Goal: Download file/media

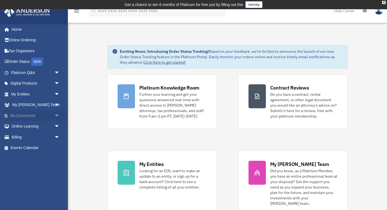
click at [29, 114] on link "My Documents arrow_drop_down" at bounding box center [36, 115] width 64 height 11
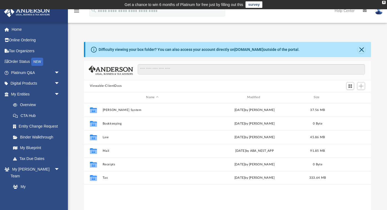
scroll to position [123, 287]
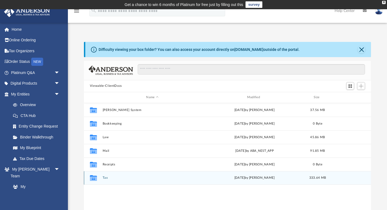
click at [103, 178] on button "Tax" at bounding box center [152, 178] width 100 height 4
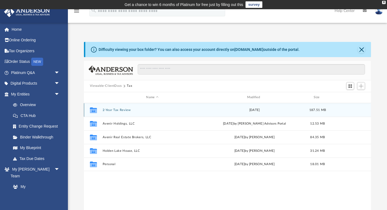
click at [123, 109] on button "2-Year Tax Review" at bounding box center [152, 110] width 100 height 4
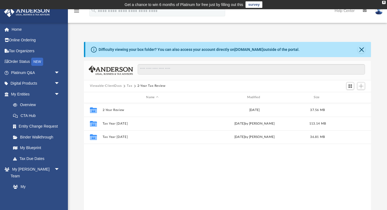
click at [131, 84] on button "Tax" at bounding box center [129, 85] width 5 height 5
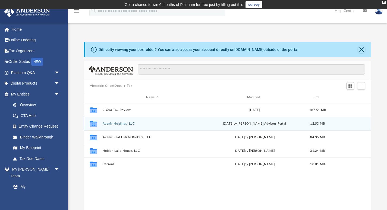
click at [118, 123] on button "Avenir Holdings, LLC" at bounding box center [152, 123] width 100 height 4
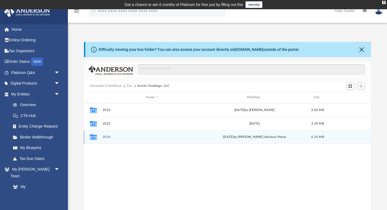
click at [108, 137] on button "2024" at bounding box center [152, 137] width 100 height 4
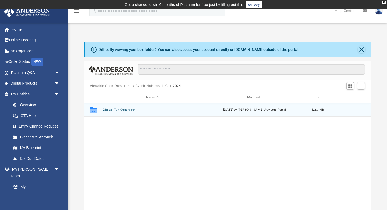
click at [116, 107] on div "Collaborated Folder Digital Tax Organizer [DATE] by [PERSON_NAME] Advisors Port…" at bounding box center [227, 110] width 287 height 14
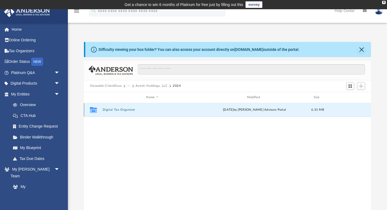
click at [116, 109] on button "Digital Tax Organizer" at bounding box center [152, 110] width 100 height 4
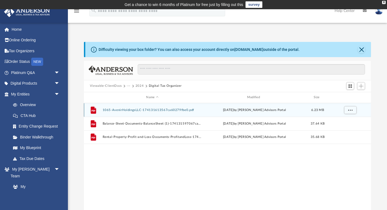
click at [137, 110] on button "1065-AvenirHoldingsLLC-174131613567ca60279fbe0.pdf" at bounding box center [152, 110] width 100 height 4
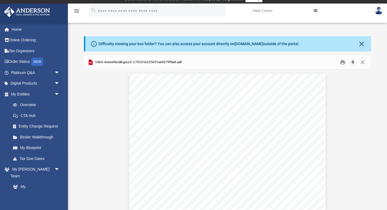
scroll to position [0, 0]
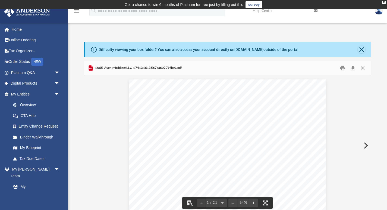
click at [364, 72] on div "1065-AvenirHoldingsLLC-174131613567ca60279fbe0.pdf" at bounding box center [227, 68] width 287 height 14
click at [364, 69] on button "Close" at bounding box center [363, 68] width 10 height 8
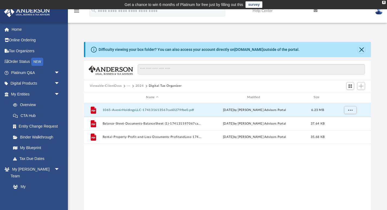
click at [142, 86] on button "2024" at bounding box center [140, 85] width 8 height 5
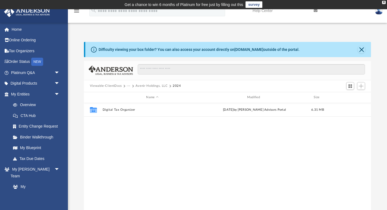
click at [140, 84] on button "Avenir Holdings, LLC" at bounding box center [152, 85] width 32 height 5
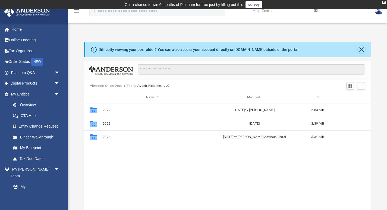
click at [130, 85] on button "Tax" at bounding box center [129, 85] width 5 height 5
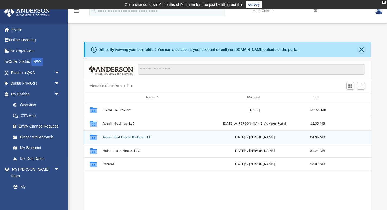
click at [115, 137] on button "Avenir Real Estate Brokers, LLC" at bounding box center [152, 137] width 100 height 4
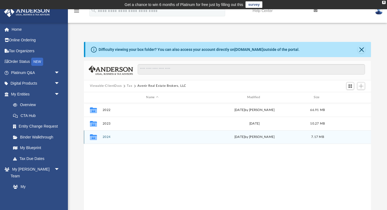
click at [108, 140] on div "Collaborated Folder 2024 [DATE] by [PERSON_NAME] 7.17 MB" at bounding box center [227, 137] width 287 height 14
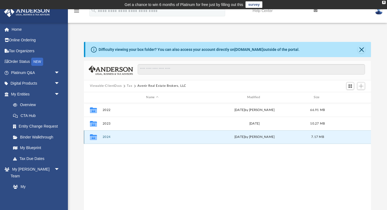
click at [108, 137] on button "2024" at bounding box center [152, 137] width 100 height 4
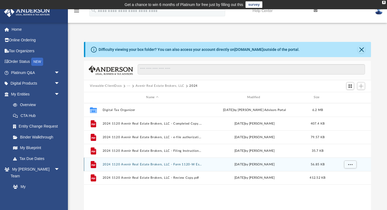
click at [145, 161] on div "File 2024 1120 Avenir Real Estate Brokers, LLC - Form 1120-W Estimated Tax Vouc…" at bounding box center [227, 164] width 287 height 14
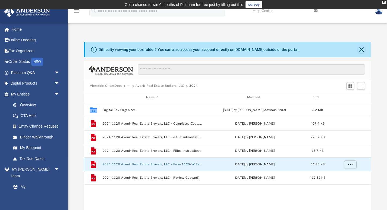
click at [145, 163] on button "2024 1120 Avenir Real Estate Brokers, LLC - Form 1120-W Estimated Tax Voucher.p…" at bounding box center [152, 164] width 100 height 4
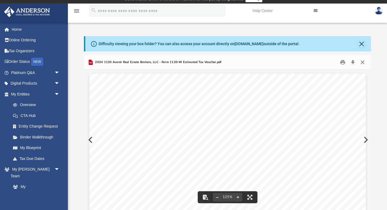
click at [361, 61] on button "Close" at bounding box center [363, 62] width 10 height 8
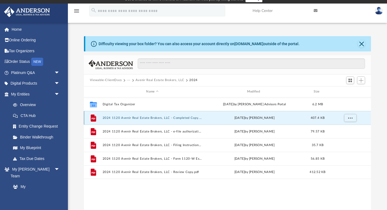
click at [164, 118] on button "2024 1120 Avenir Real Estate Brokers, LLC - Completed Copy.pdf" at bounding box center [152, 118] width 100 height 4
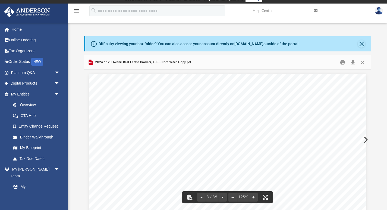
scroll to position [732, 0]
click at [354, 60] on button "Download" at bounding box center [353, 62] width 10 height 8
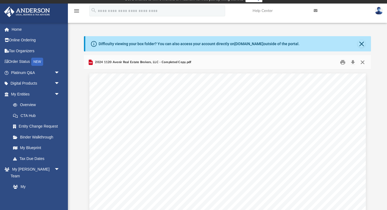
click at [364, 63] on button "Close" at bounding box center [363, 62] width 10 height 8
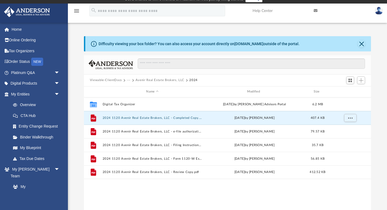
click at [166, 78] on button "Avenir Real Estate Brokers, LLC" at bounding box center [160, 80] width 49 height 5
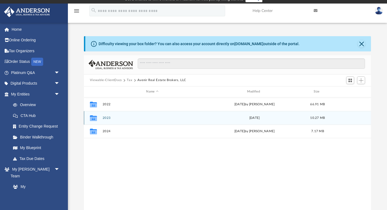
click at [108, 117] on button "2023" at bounding box center [152, 118] width 100 height 4
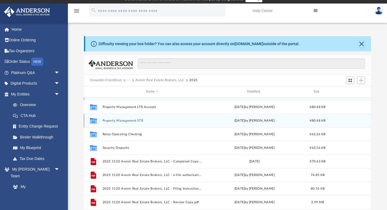
scroll to position [12, 0]
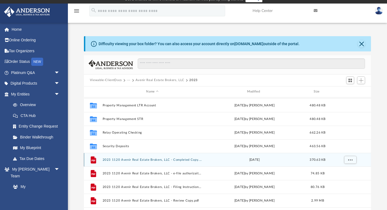
click at [128, 158] on button "2023 1120 Avenir Real Estate Brokers, LLC - Completed Copy.pdf" at bounding box center [152, 159] width 100 height 4
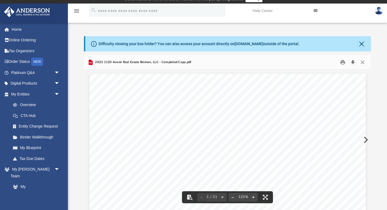
click at [357, 61] on button "Download" at bounding box center [353, 62] width 10 height 8
click at [363, 62] on button "Close" at bounding box center [363, 62] width 10 height 8
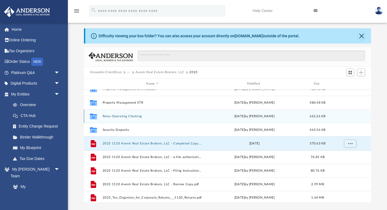
scroll to position [19, 0]
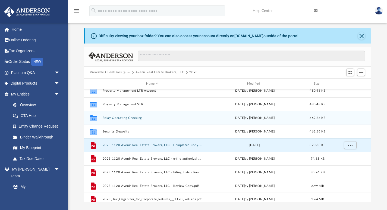
click at [125, 118] on button "Relay Operating Checking" at bounding box center [152, 118] width 100 height 4
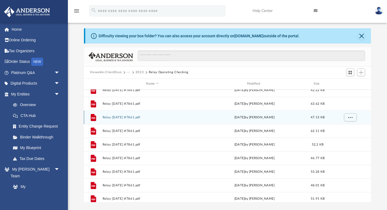
scroll to position [0, 0]
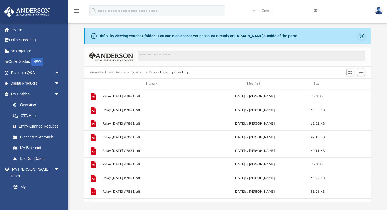
click at [363, 39] on div "Difficulty viewing your box folder? You can also access your account directly o…" at bounding box center [228, 35] width 286 height 15
click at [361, 36] on button "Close" at bounding box center [362, 36] width 8 height 8
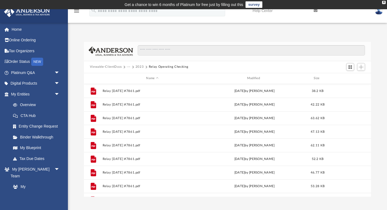
click at [138, 65] on button "2023" at bounding box center [140, 66] width 8 height 5
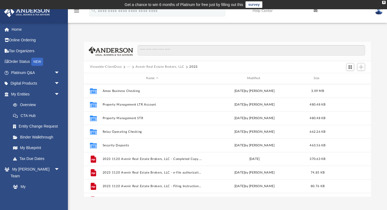
click at [150, 66] on button "Avenir Real Estate Brokers, LLC" at bounding box center [160, 66] width 49 height 5
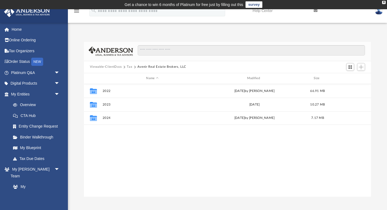
click at [129, 66] on button "Tax" at bounding box center [129, 66] width 5 height 5
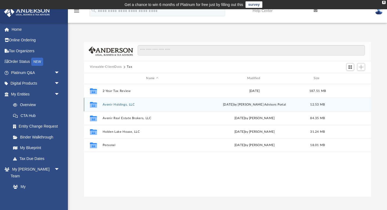
click at [123, 102] on button "Avenir Holdings, LLC" at bounding box center [152, 104] width 100 height 4
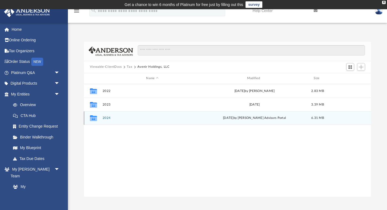
click at [107, 119] on button "2024" at bounding box center [152, 118] width 100 height 4
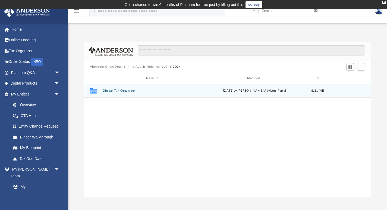
click at [114, 88] on div "Collaborated Folder Digital Tax Organizer [DATE] by [PERSON_NAME] Advisors Port…" at bounding box center [227, 91] width 287 height 14
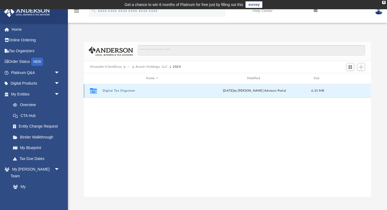
click at [114, 89] on button "Digital Tax Organizer" at bounding box center [152, 91] width 100 height 4
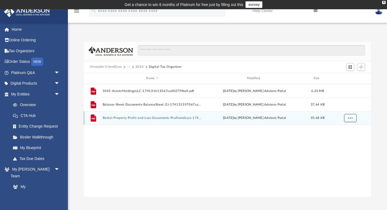
click at [352, 120] on button "More options" at bounding box center [350, 118] width 12 height 8
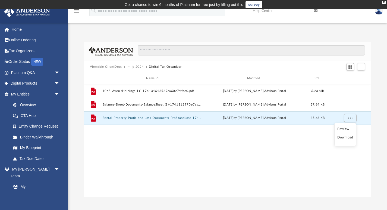
click at [348, 136] on li "Download" at bounding box center [345, 137] width 16 height 6
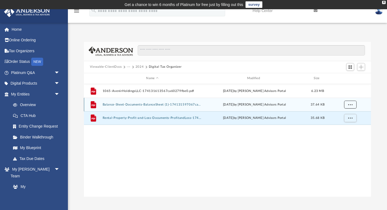
click at [349, 103] on span "More options" at bounding box center [350, 104] width 4 height 3
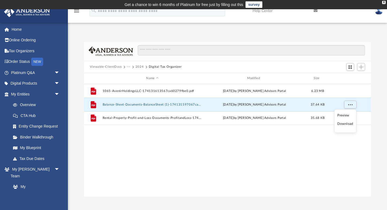
click at [348, 127] on ul "Preview Download" at bounding box center [345, 120] width 22 height 23
click at [348, 124] on li "Download" at bounding box center [345, 124] width 16 height 6
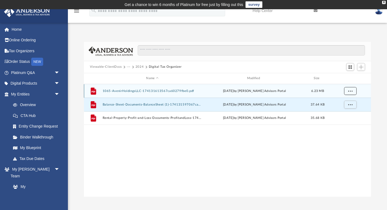
click at [350, 89] on span "More options" at bounding box center [350, 90] width 4 height 3
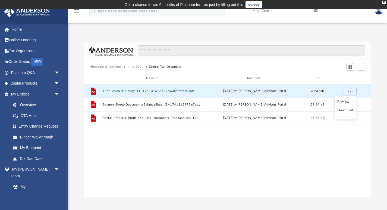
click at [156, 90] on button "1065-AvenirHoldingsLLC-174131613567ca60279fbe0.pdf" at bounding box center [152, 91] width 100 height 4
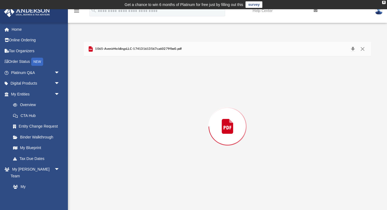
click at [156, 90] on div "Preview" at bounding box center [227, 126] width 287 height 140
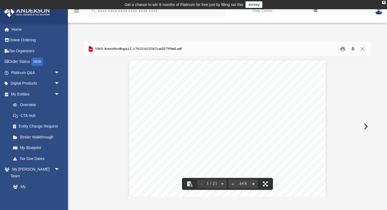
click at [364, 50] on button "Close" at bounding box center [363, 49] width 10 height 8
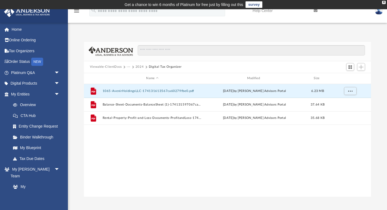
click at [138, 67] on button "2024" at bounding box center [140, 66] width 8 height 5
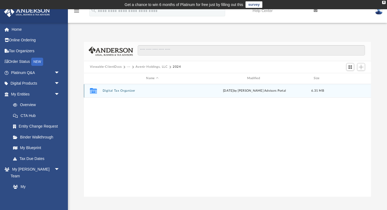
click at [121, 89] on button "Digital Tax Organizer" at bounding box center [152, 91] width 100 height 4
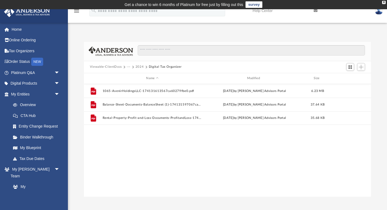
click at [150, 65] on button "Digital Tax Organizer" at bounding box center [165, 66] width 33 height 5
click at [137, 65] on button "2024" at bounding box center [140, 66] width 8 height 5
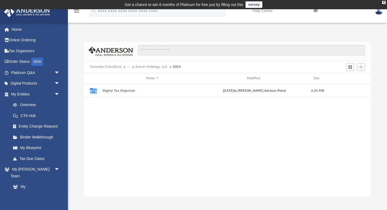
click at [149, 67] on button "Avenir Holdings, LLC" at bounding box center [152, 66] width 32 height 5
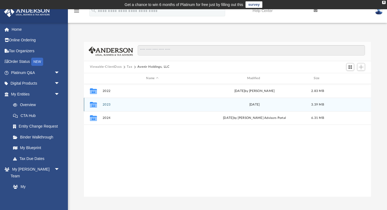
click at [107, 104] on button "2023" at bounding box center [152, 104] width 100 height 4
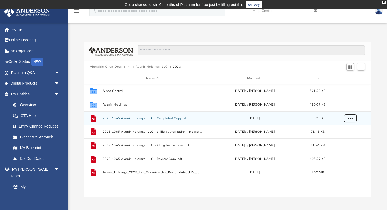
click at [350, 116] on span "More options" at bounding box center [350, 117] width 4 height 3
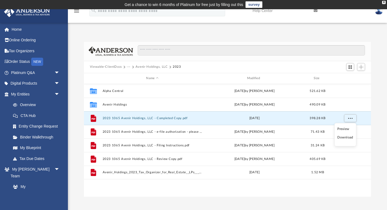
click at [351, 140] on li "Download" at bounding box center [345, 137] width 16 height 6
click at [350, 117] on span "More options" at bounding box center [350, 117] width 4 height 3
click at [348, 137] on li "Download" at bounding box center [345, 137] width 16 height 6
click at [149, 66] on button "Avenir Holdings, LLC" at bounding box center [152, 66] width 32 height 5
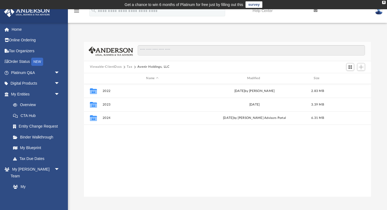
click at [130, 68] on button "Tax" at bounding box center [129, 66] width 5 height 5
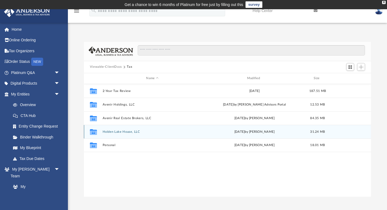
click at [115, 131] on button "Holden Lake House, LLC" at bounding box center [152, 132] width 100 height 4
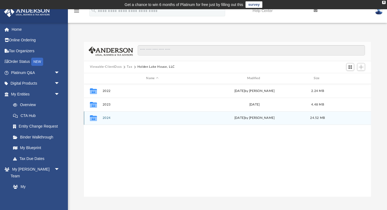
click at [107, 119] on div "Collaborated Folder 2024 [DATE] by [PERSON_NAME] 24.52 MB" at bounding box center [227, 118] width 287 height 14
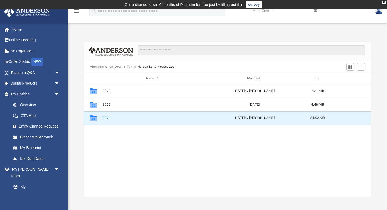
click at [107, 119] on div "Collaborated Folder 2024 [DATE] by [PERSON_NAME] 24.52 MB" at bounding box center [227, 118] width 287 height 14
click at [107, 116] on button "2024" at bounding box center [152, 118] width 100 height 4
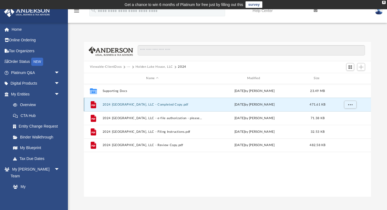
click at [146, 103] on button "2024 [GEOGRAPHIC_DATA], LLC - Completed Copy.pdf" at bounding box center [152, 104] width 100 height 4
click at [355, 105] on button "More options" at bounding box center [350, 104] width 12 height 8
click at [352, 122] on li "Download" at bounding box center [345, 124] width 16 height 6
click at [161, 67] on button "Holden Lake House, LLC" at bounding box center [154, 66] width 37 height 5
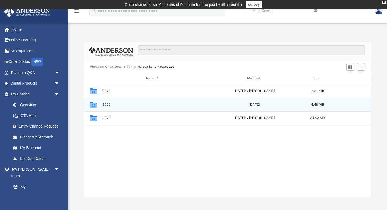
click at [105, 103] on button "2023" at bounding box center [152, 104] width 100 height 4
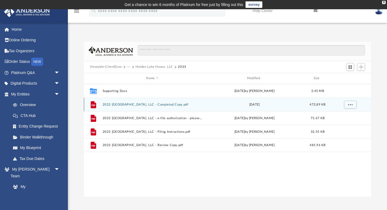
click at [116, 103] on button "2023 [GEOGRAPHIC_DATA], LLC - Completed Copy.pdf" at bounding box center [152, 104] width 100 height 4
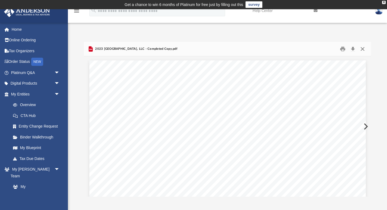
click at [363, 49] on button "Close" at bounding box center [363, 49] width 10 height 8
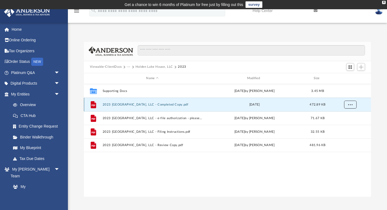
click at [346, 102] on button "More options" at bounding box center [350, 104] width 12 height 8
click at [342, 123] on li "Download" at bounding box center [345, 124] width 16 height 6
